Goal: Task Accomplishment & Management: Manage account settings

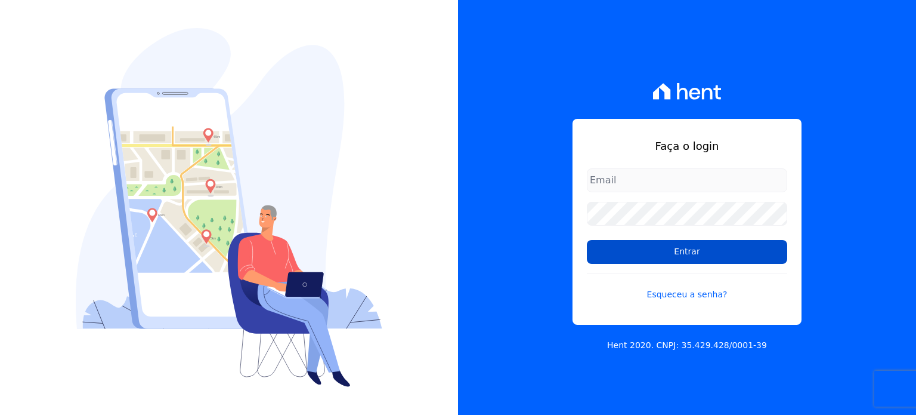
type input "[EMAIL_ADDRESS][DOMAIN_NAME]"
click at [695, 260] on input "Entrar" at bounding box center [687, 252] width 200 height 24
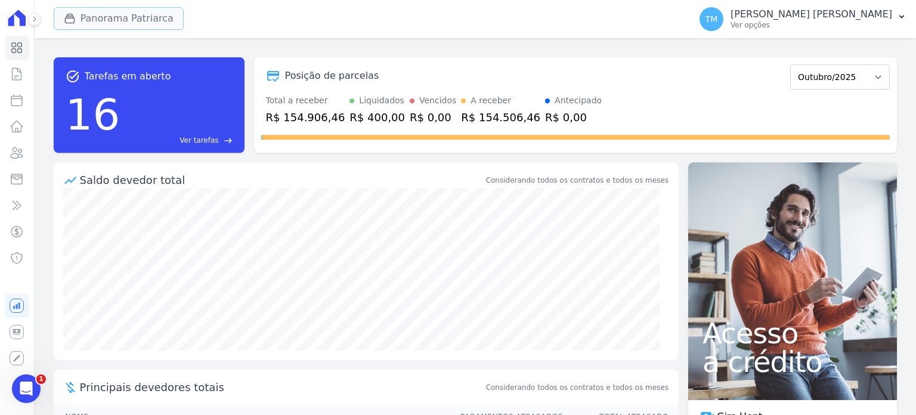
click at [131, 18] on button "Panorama Patriarca" at bounding box center [119, 18] width 130 height 23
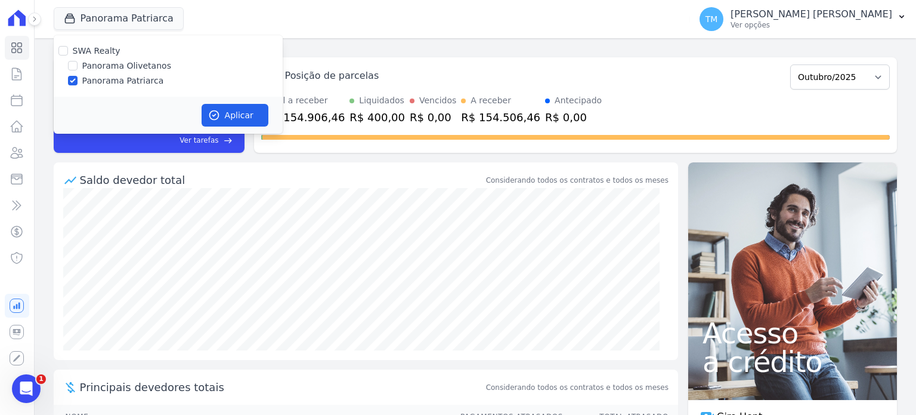
click at [138, 66] on label "Panorama Olivetanos" at bounding box center [126, 66] width 89 height 13
click at [78, 66] on input "Panorama Olivetanos" at bounding box center [73, 66] width 10 height 10
checkbox input "true"
drag, startPoint x: 134, startPoint y: 81, endPoint x: 151, endPoint y: 87, distance: 17.7
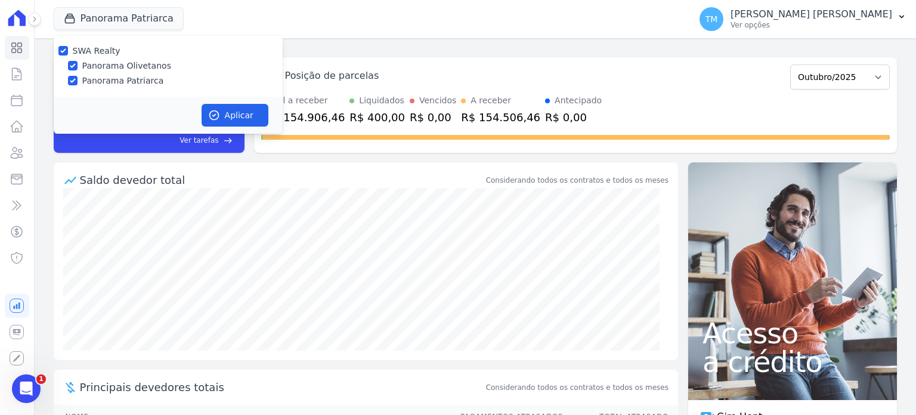
click at [134, 81] on label "Panorama Patriarca" at bounding box center [123, 81] width 82 height 13
click at [234, 119] on button "Aplicar" at bounding box center [235, 115] width 67 height 23
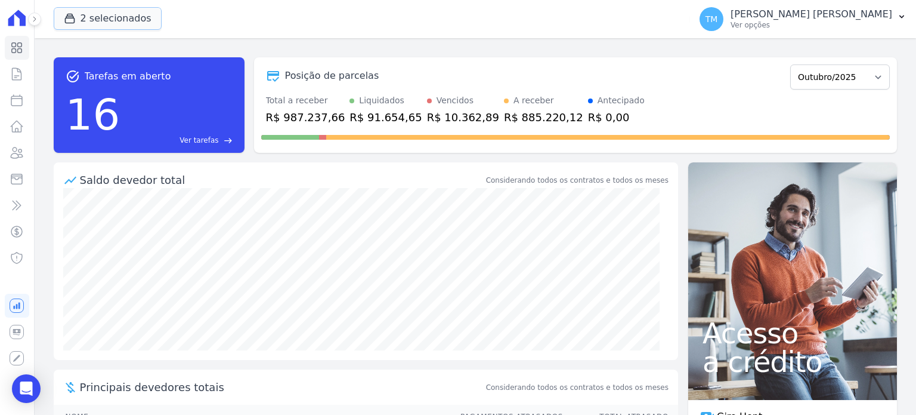
click at [129, 22] on button "2 selecionados" at bounding box center [108, 18] width 108 height 23
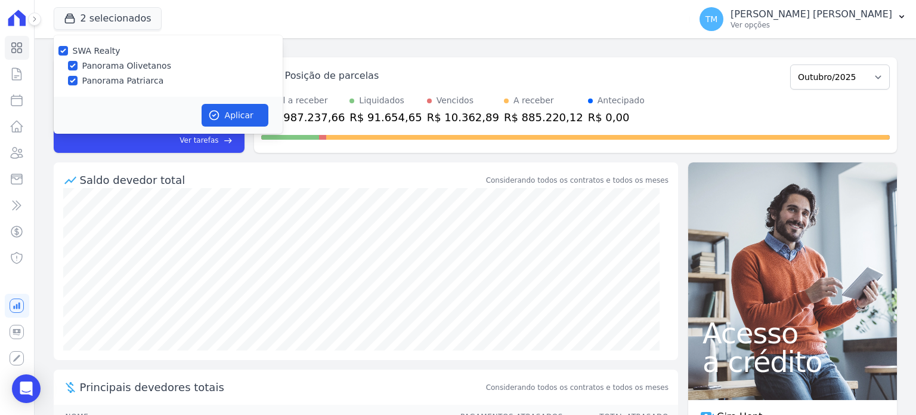
click at [129, 83] on label "Panorama Patriarca" at bounding box center [123, 81] width 82 height 13
click at [78, 83] on input "Panorama Patriarca" at bounding box center [73, 81] width 10 height 10
checkbox input "false"
click at [219, 112] on icon "button" at bounding box center [214, 115] width 12 height 12
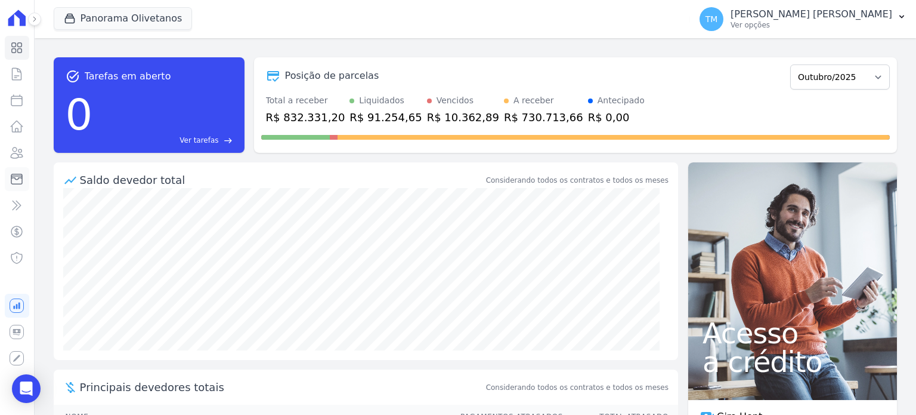
click at [24, 172] on icon at bounding box center [17, 179] width 14 height 14
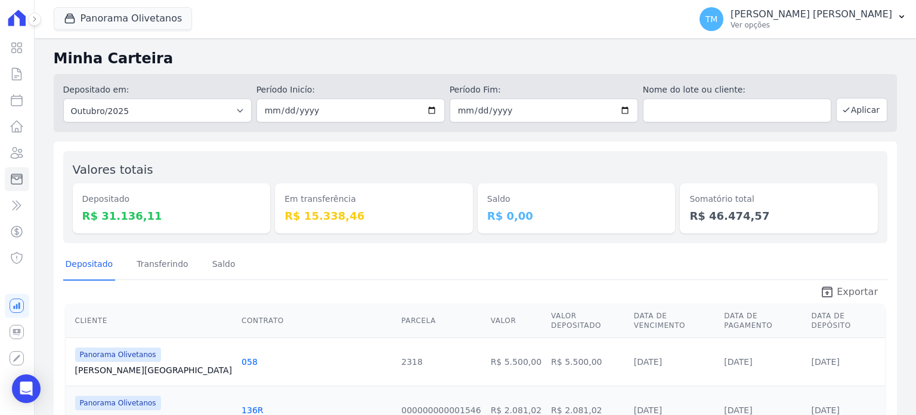
click at [838, 287] on span "Exportar" at bounding box center [857, 292] width 41 height 14
click at [912, 16] on button "TM [PERSON_NAME] [PERSON_NAME] Ver opções" at bounding box center [803, 18] width 226 height 33
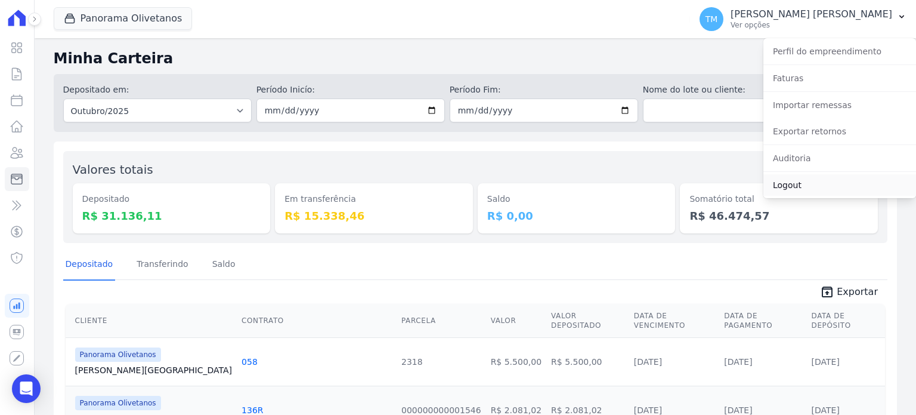
click at [787, 191] on link "Logout" at bounding box center [840, 184] width 153 height 21
